Goal: Task Accomplishment & Management: Manage account settings

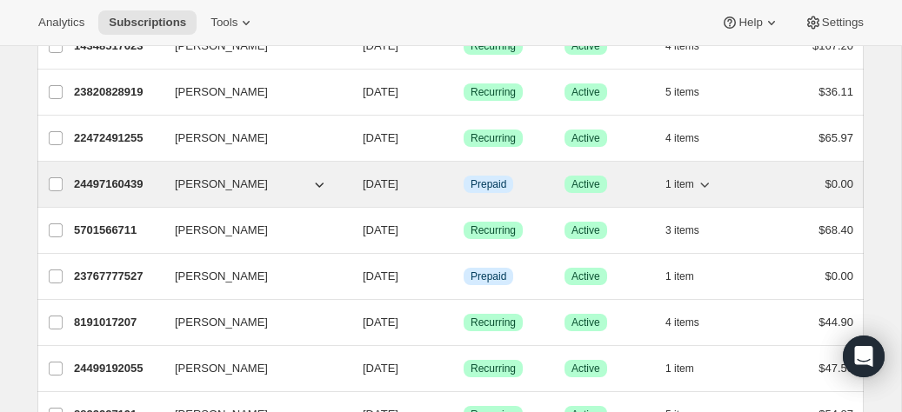
scroll to position [301, 0]
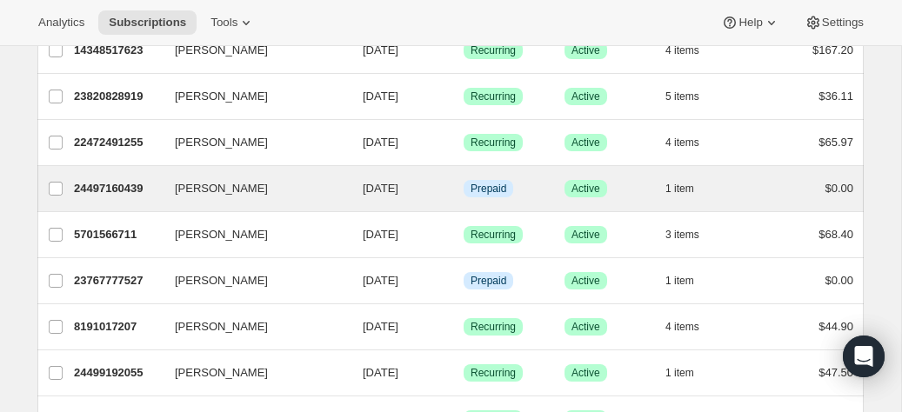
click at [291, 171] on div "[PERSON_NAME] 24497160439 [PERSON_NAME] [DATE] Info Prepaid Success Active 1 it…" at bounding box center [450, 188] width 826 height 45
click at [130, 180] on p "24497160439" at bounding box center [117, 188] width 87 height 17
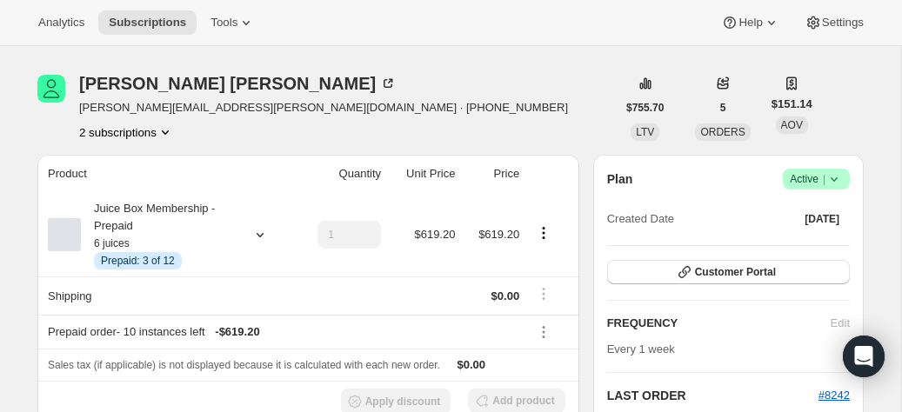
scroll to position [5, 0]
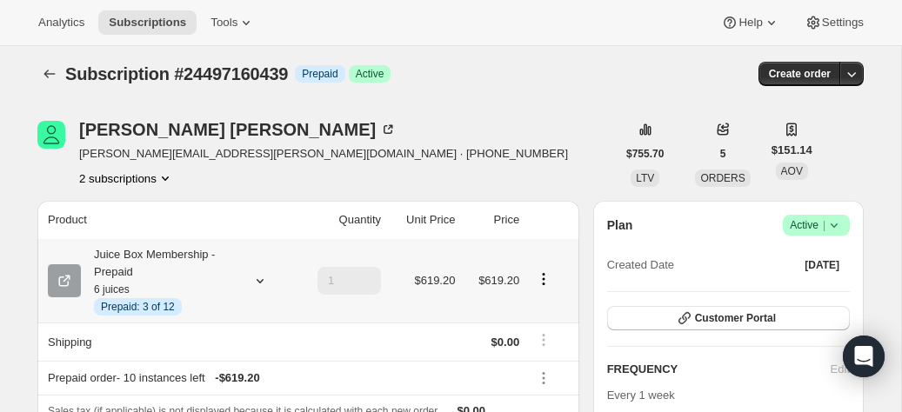
click at [122, 290] on small "6 juices" at bounding box center [112, 290] width 36 height 12
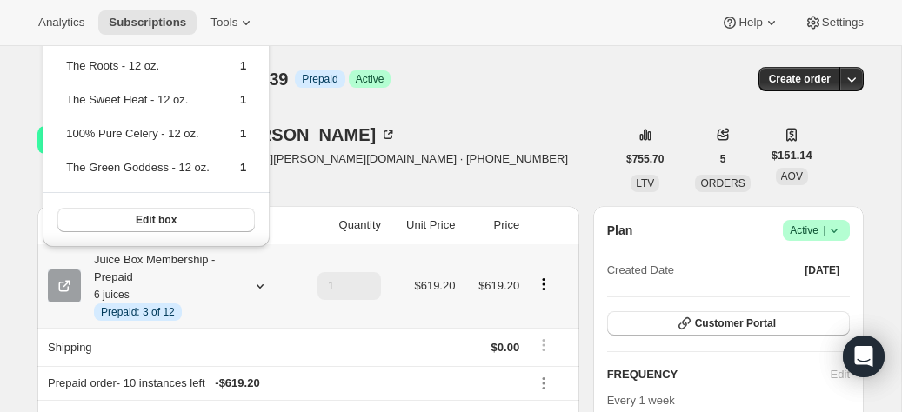
scroll to position [0, 0]
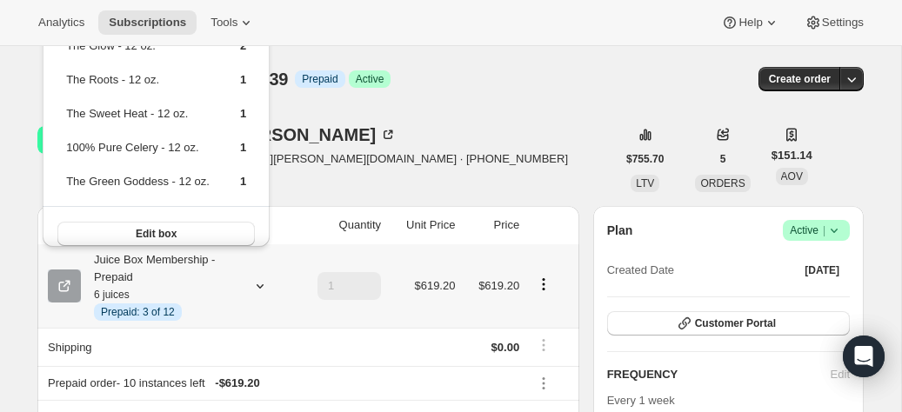
click at [187, 114] on td "The Sweet Heat - 12 oz." at bounding box center [137, 120] width 145 height 32
click at [214, 294] on div "Juice Box Membership - Prepaid 6 juices Info Prepaid: 3 of 12" at bounding box center [159, 286] width 157 height 70
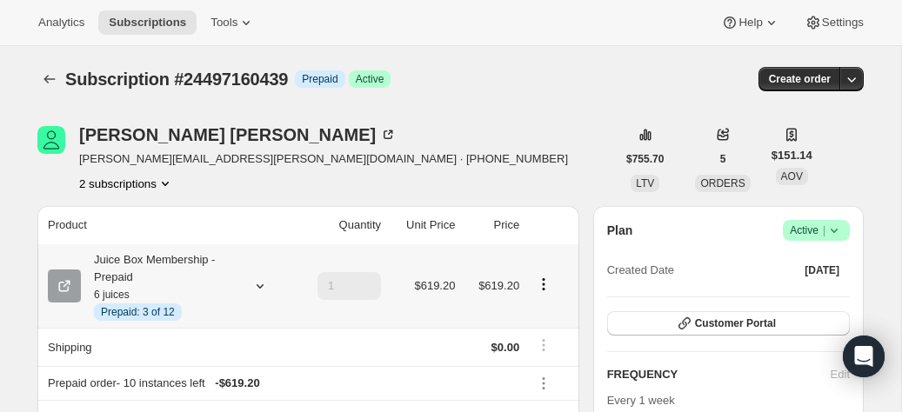
click at [257, 291] on icon at bounding box center [259, 286] width 17 height 17
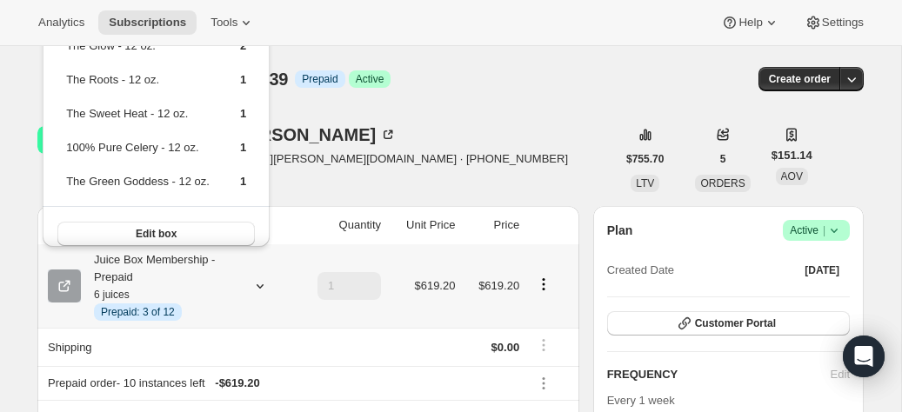
click at [158, 232] on span "Edit box" at bounding box center [156, 234] width 41 height 14
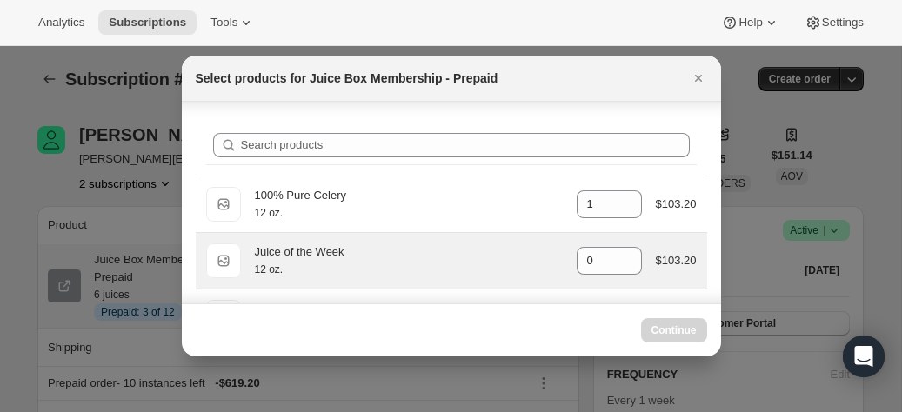
scroll to position [49, 0]
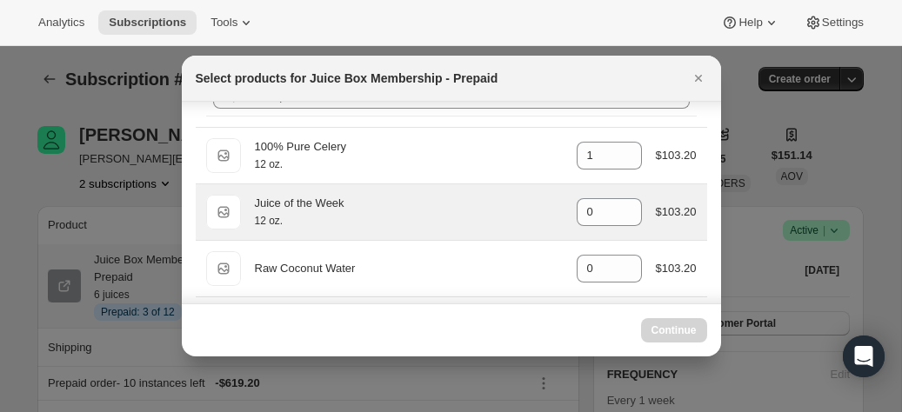
select select "gid://shopify/ProductVariant/43691893522679"
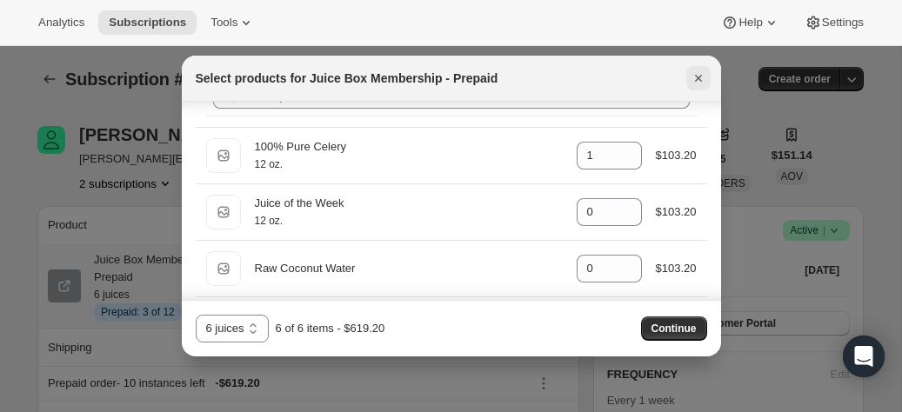
click at [692, 71] on icon "Close" at bounding box center [698, 78] width 17 height 17
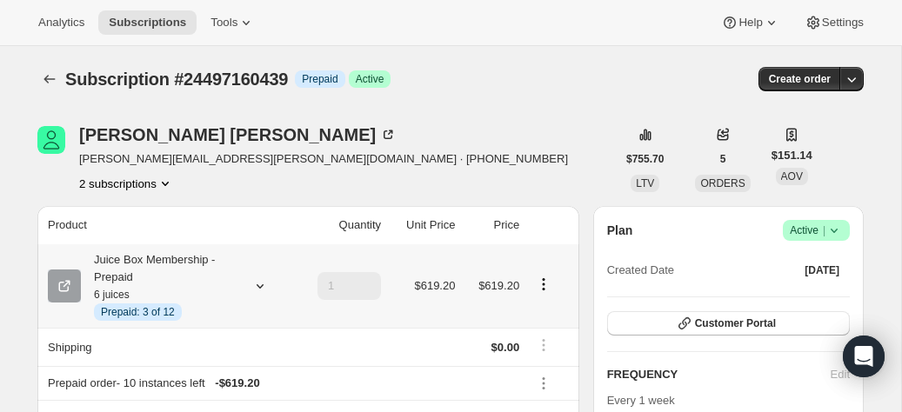
click at [265, 286] on icon at bounding box center [259, 286] width 17 height 17
